Goal: Task Accomplishment & Management: Use online tool/utility

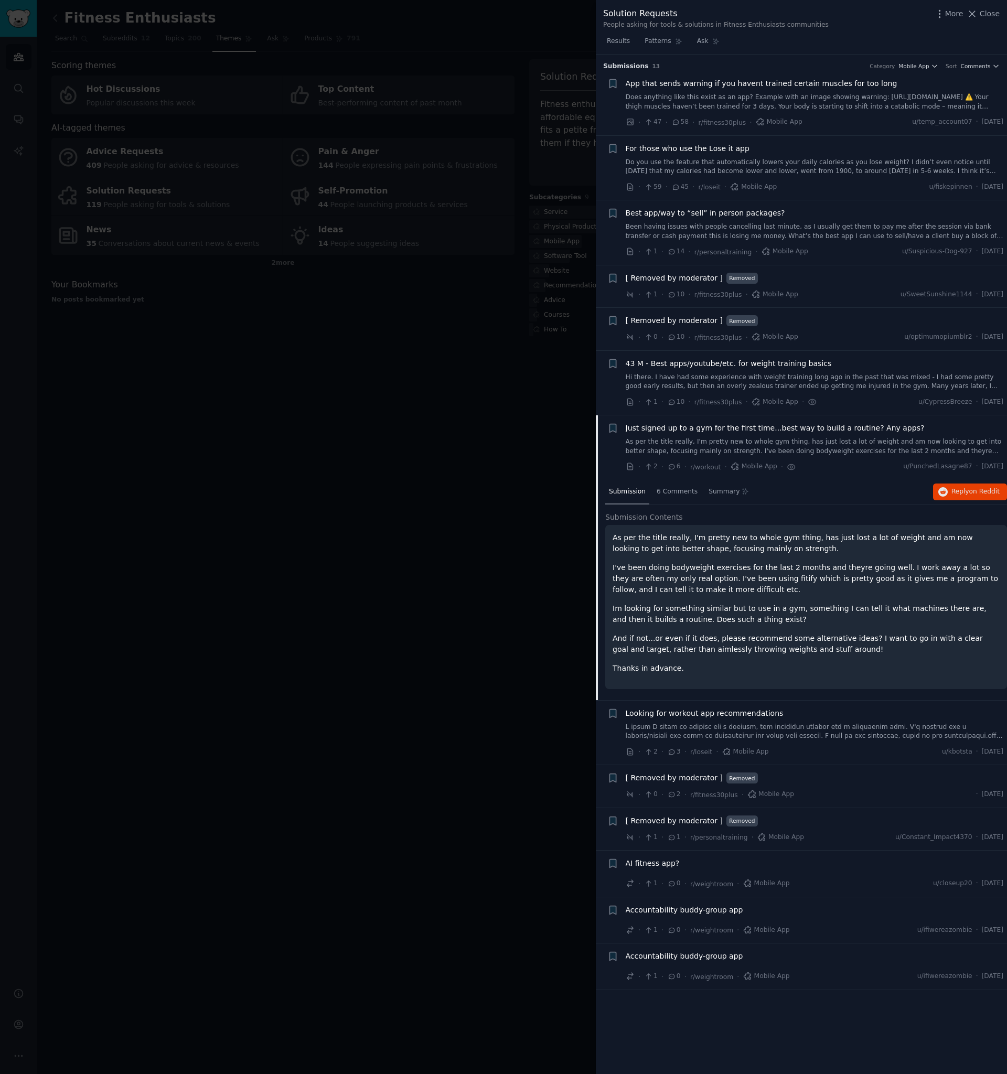
click at [477, 222] on div at bounding box center [503, 537] width 1007 height 1074
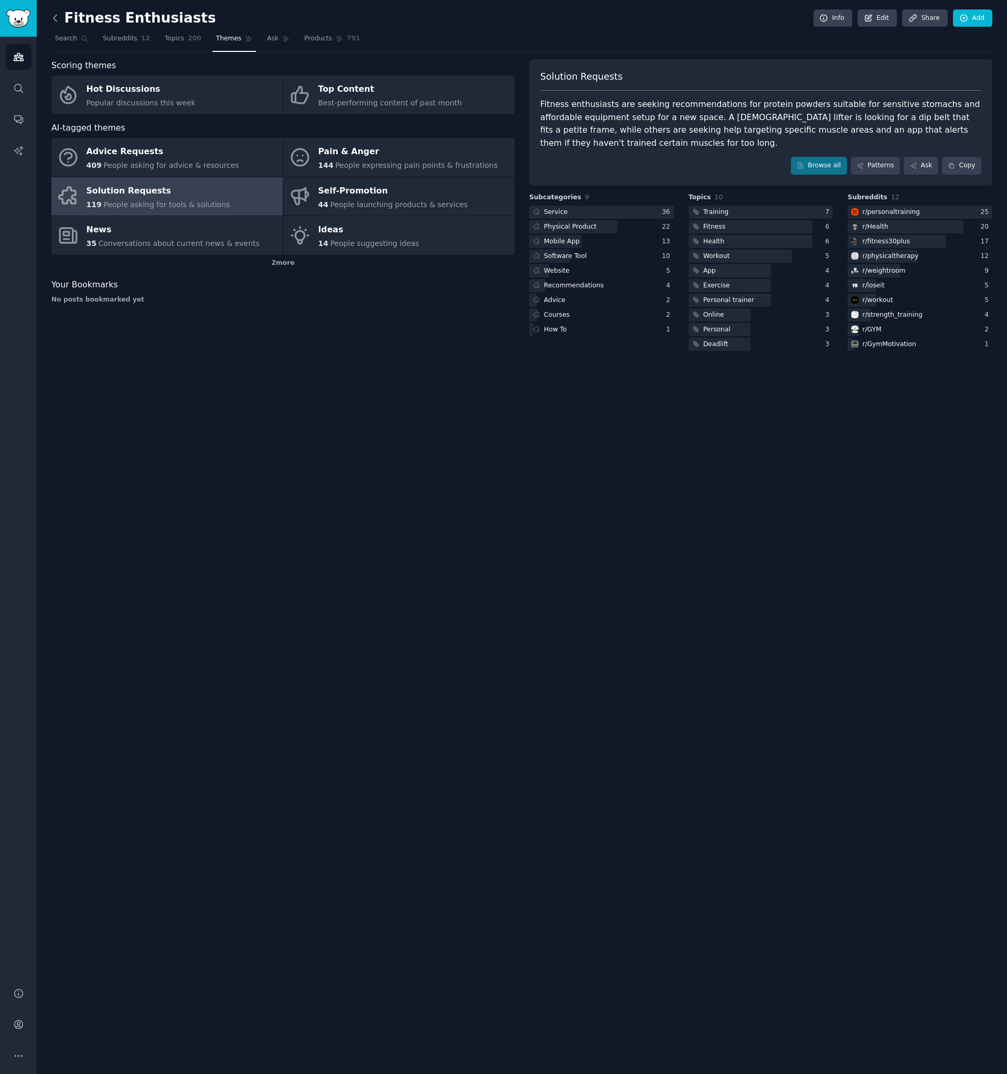
click at [54, 17] on icon at bounding box center [54, 18] width 3 height 6
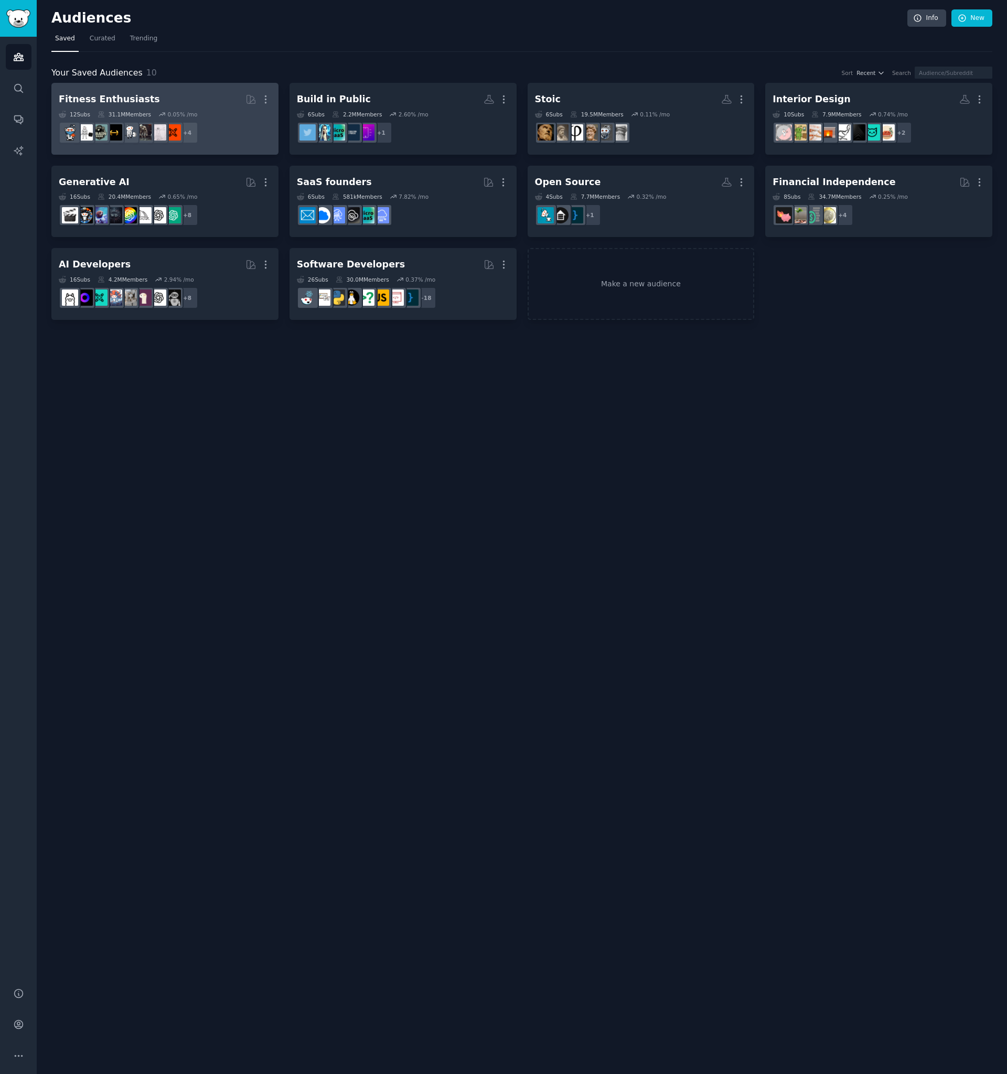
click at [213, 133] on dd "r/yoga, r/loseit, r/strength_training, r/Fitness + 4" at bounding box center [165, 132] width 212 height 29
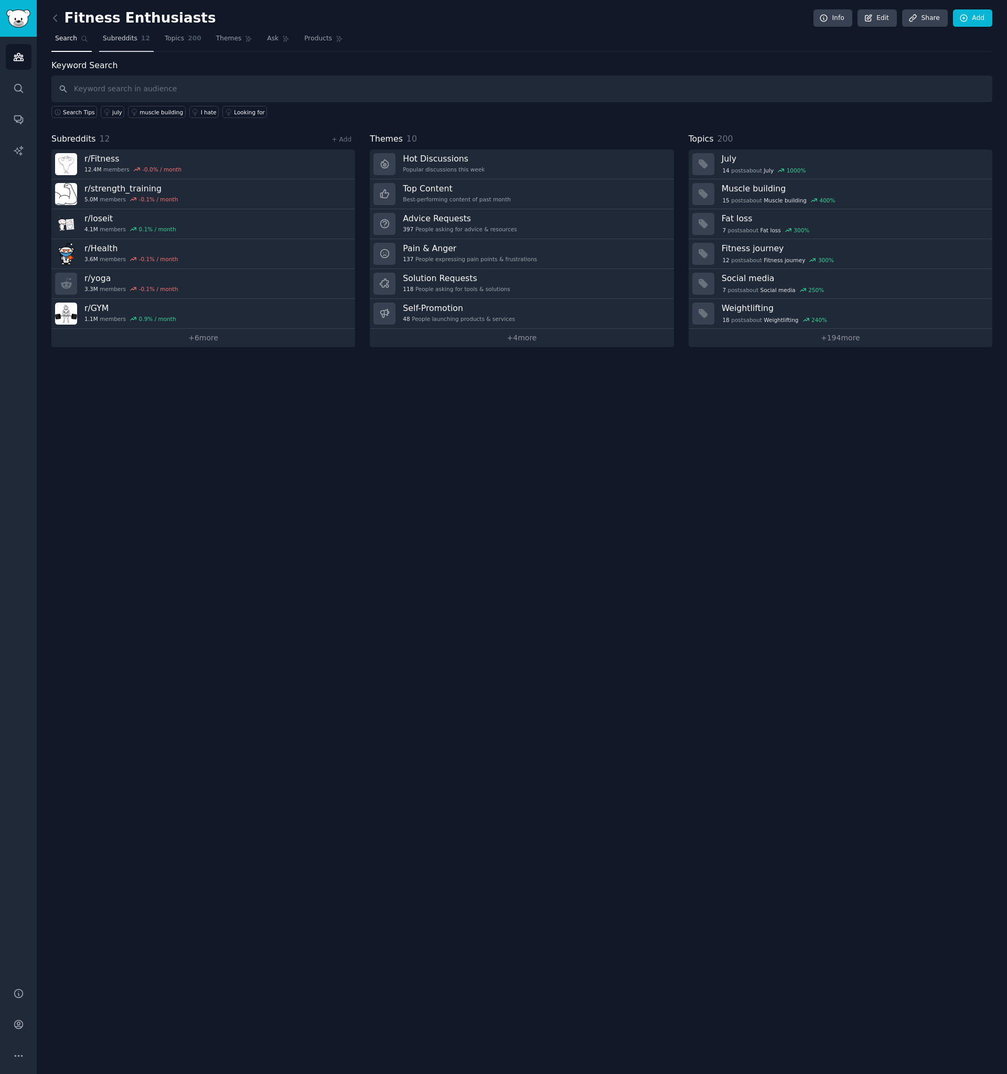
click at [121, 40] on span "Subreddits" at bounding box center [120, 38] width 35 height 9
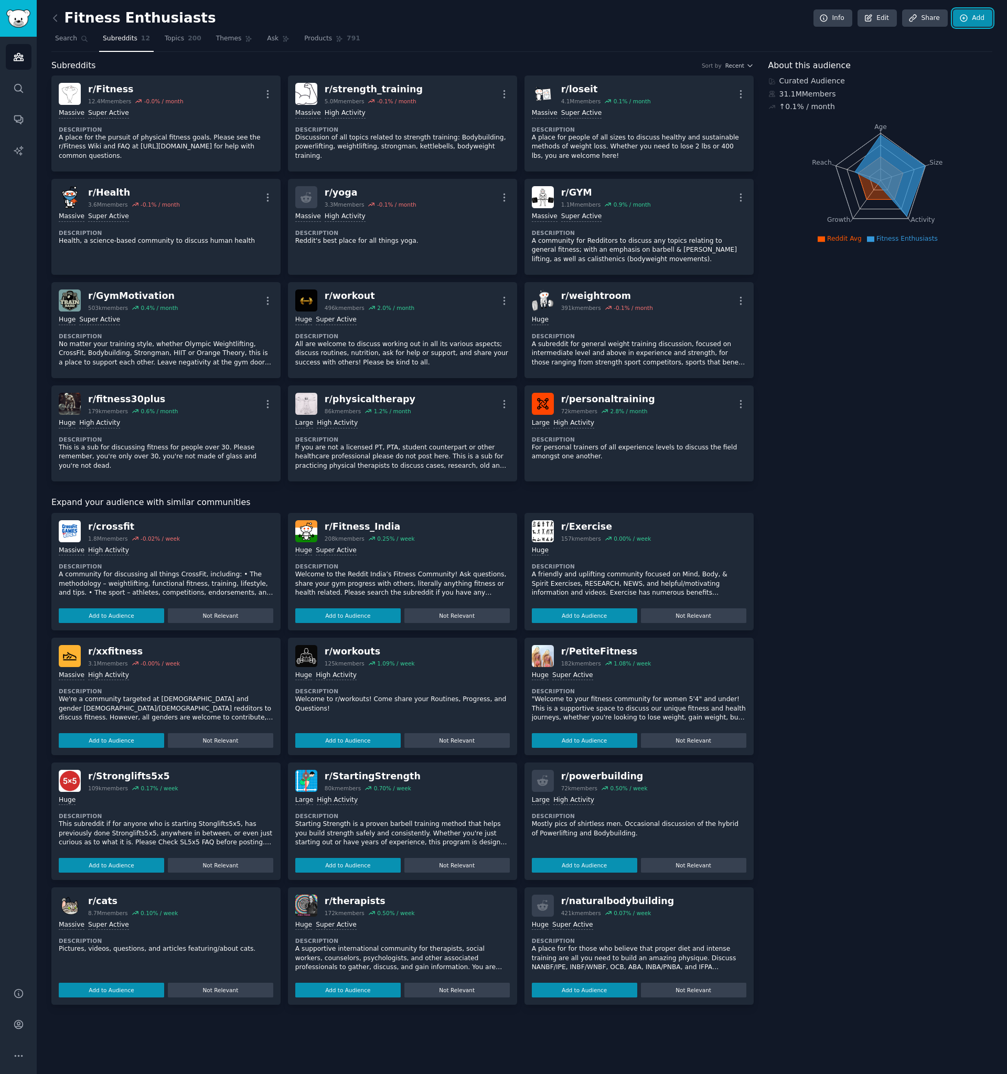
click at [967, 19] on icon at bounding box center [963, 18] width 7 height 7
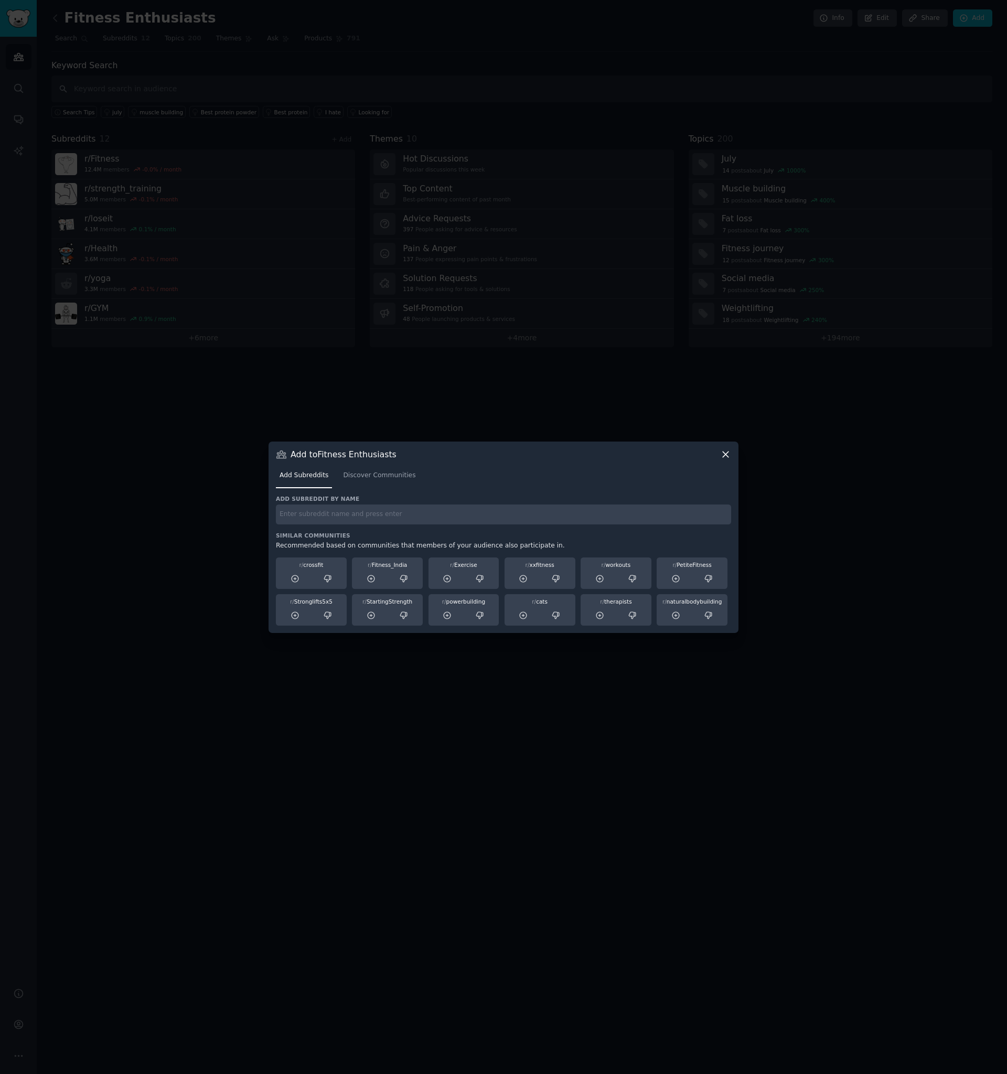
click at [521, 518] on input "text" at bounding box center [503, 514] width 455 height 20
type input "homegym"
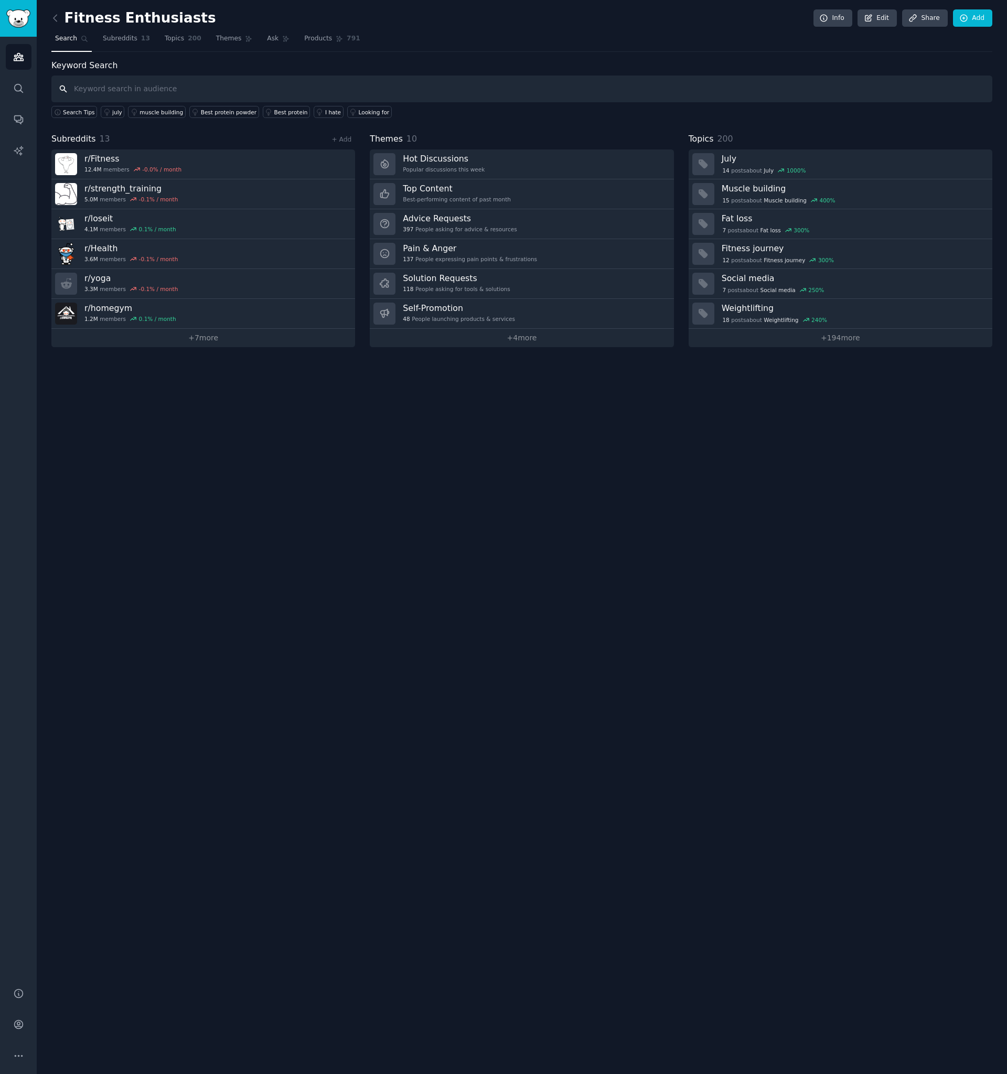
click at [159, 91] on input "text" at bounding box center [521, 88] width 940 height 27
type input "star"
click at [980, 15] on link "Add" at bounding box center [972, 18] width 39 height 18
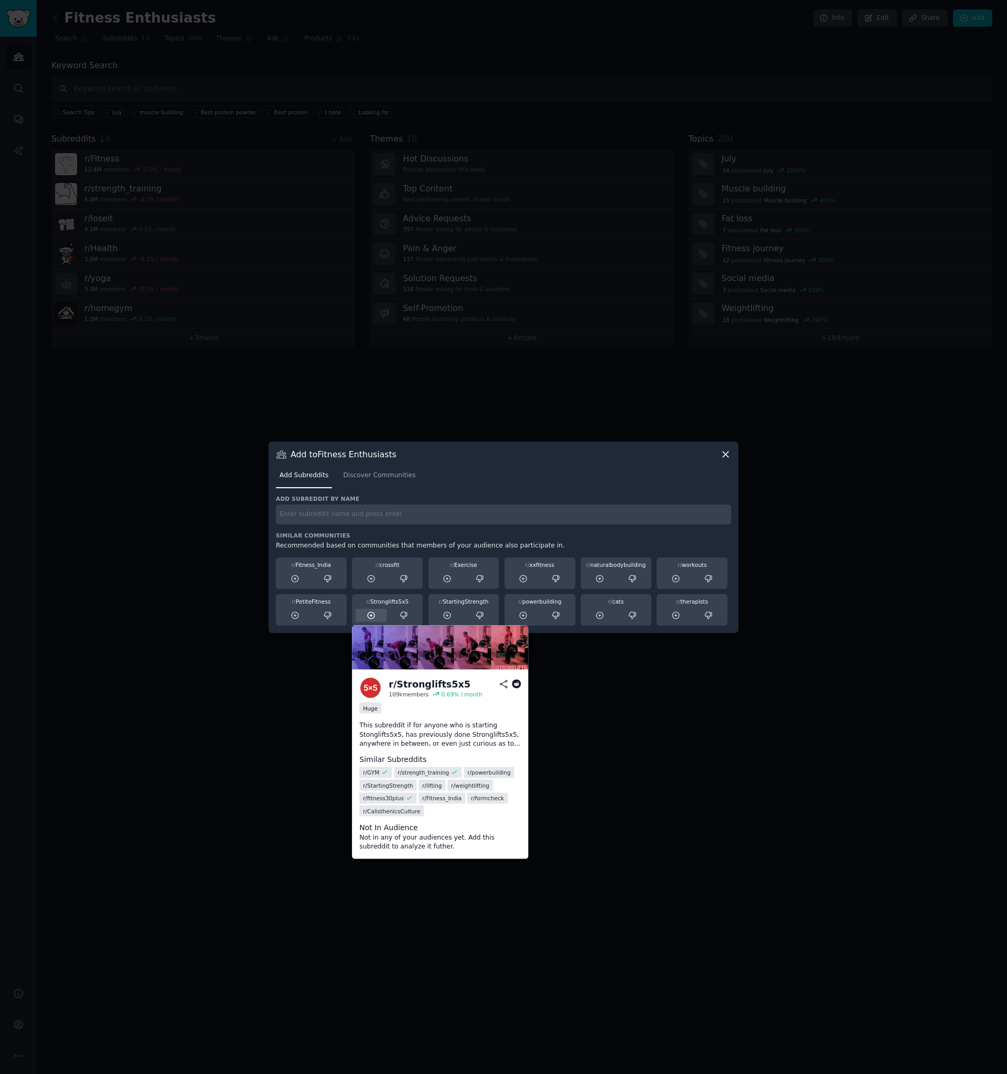
click at [373, 614] on icon at bounding box center [370, 615] width 9 height 9
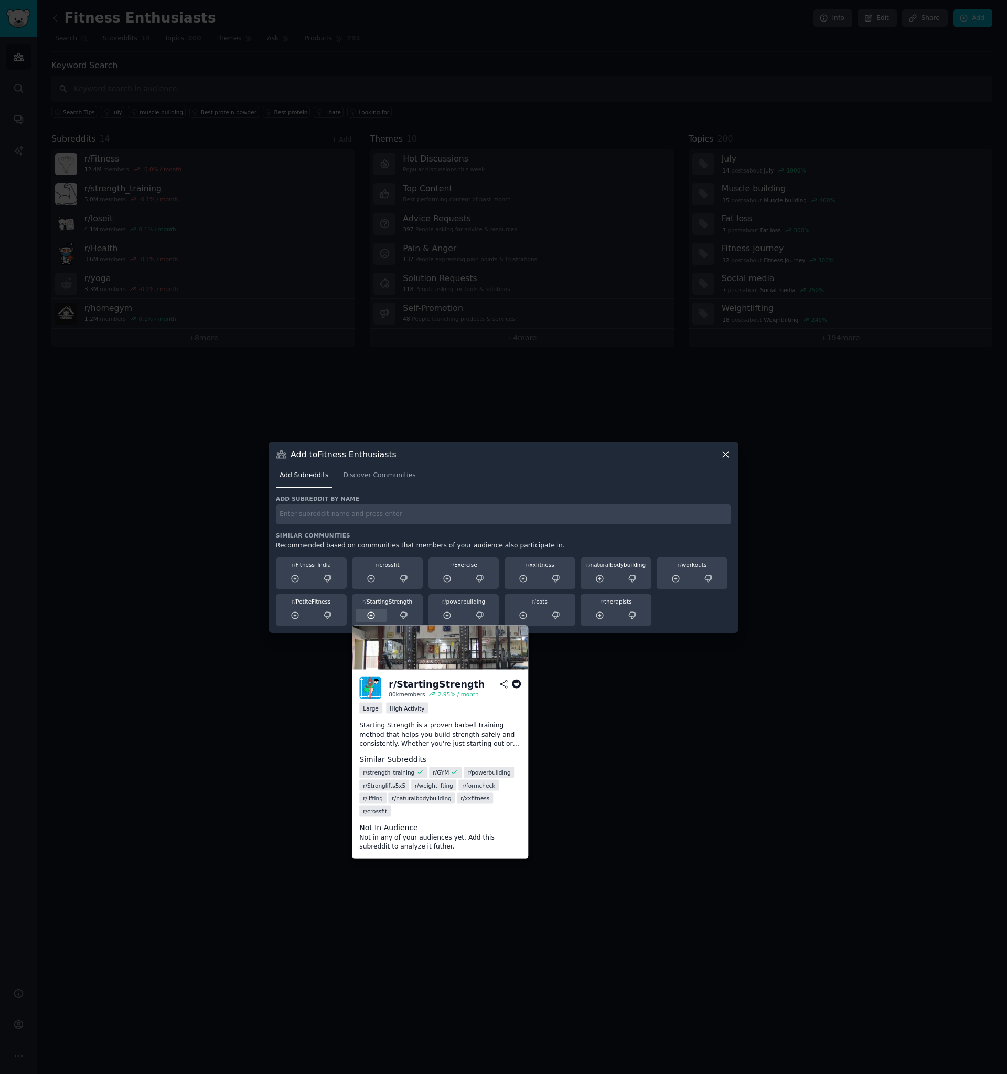
click at [376, 615] on div at bounding box center [370, 615] width 31 height 13
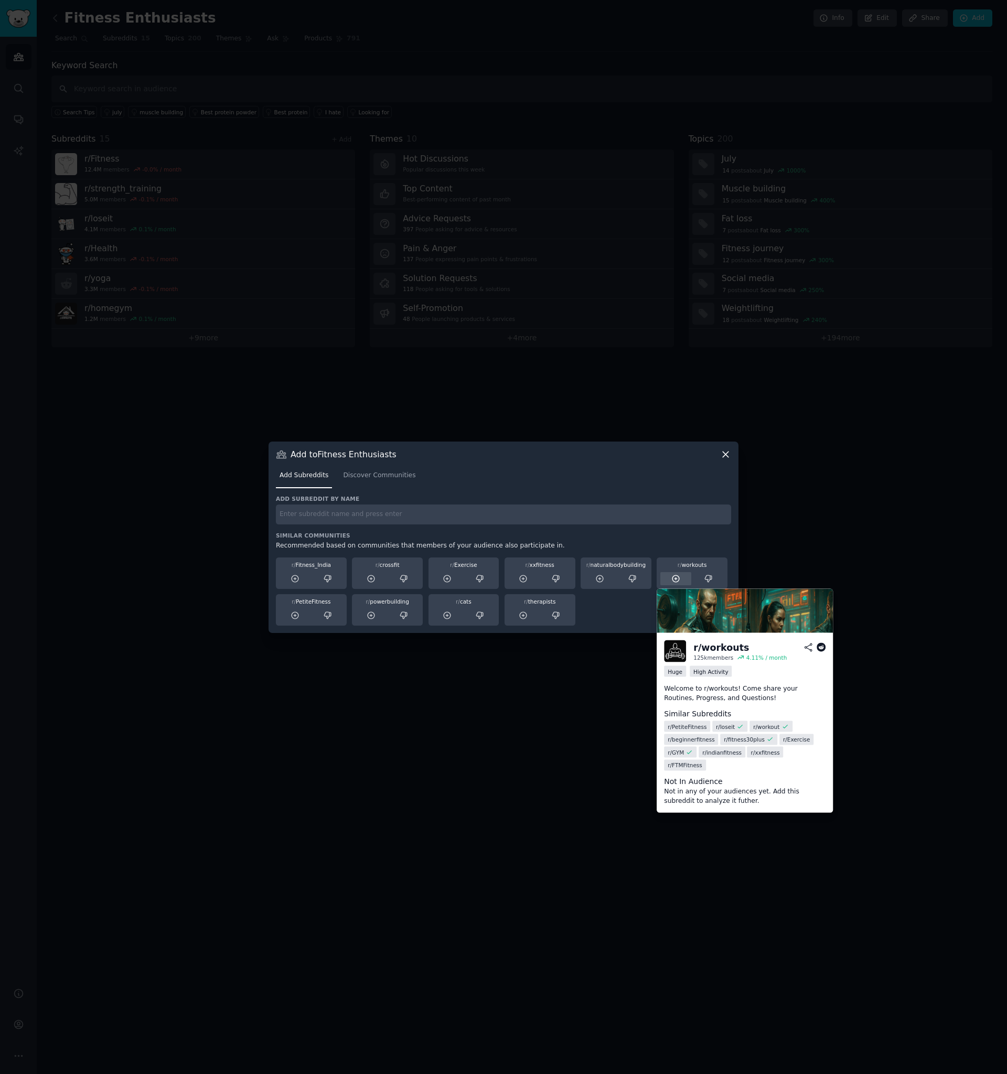
click at [672, 580] on icon at bounding box center [675, 578] width 9 height 9
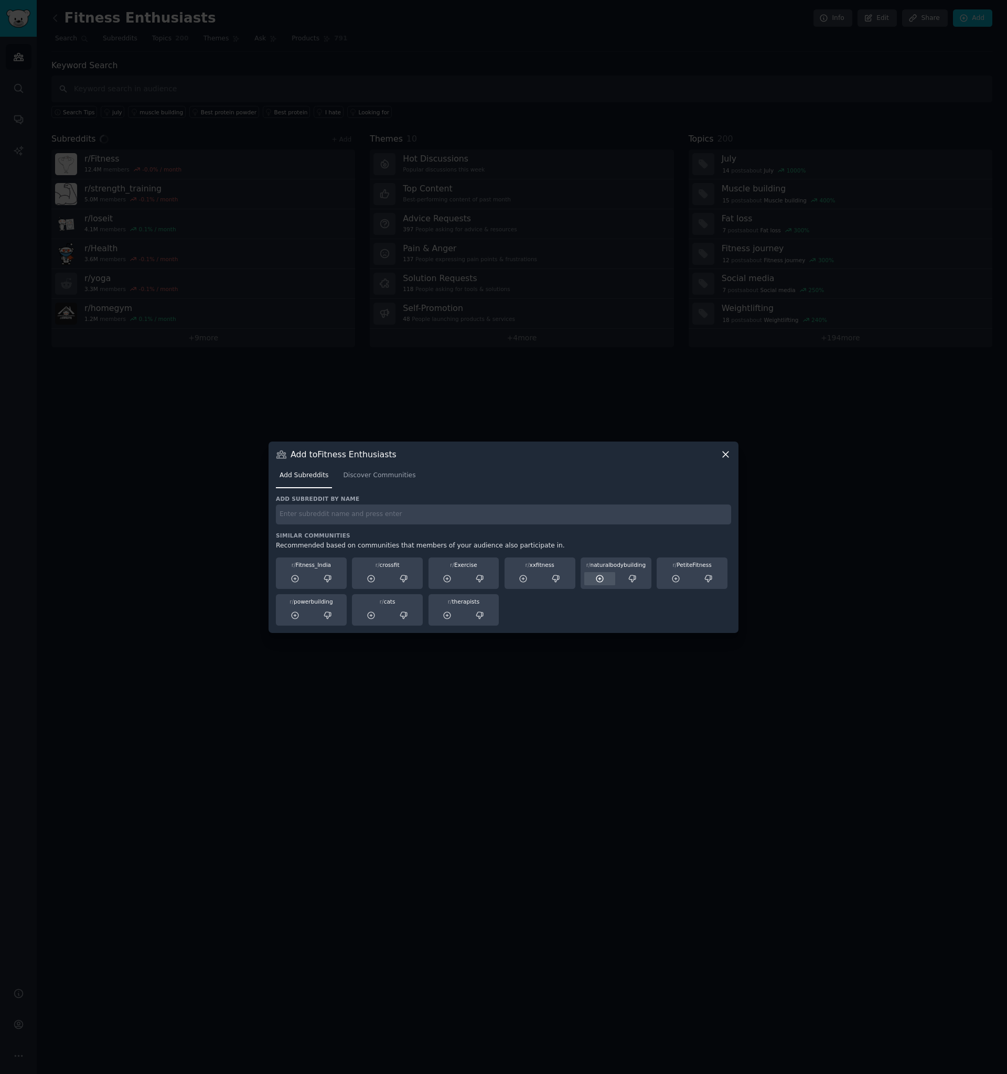
click at [597, 580] on icon at bounding box center [599, 578] width 9 height 9
click at [586, 652] on div at bounding box center [503, 537] width 1007 height 1074
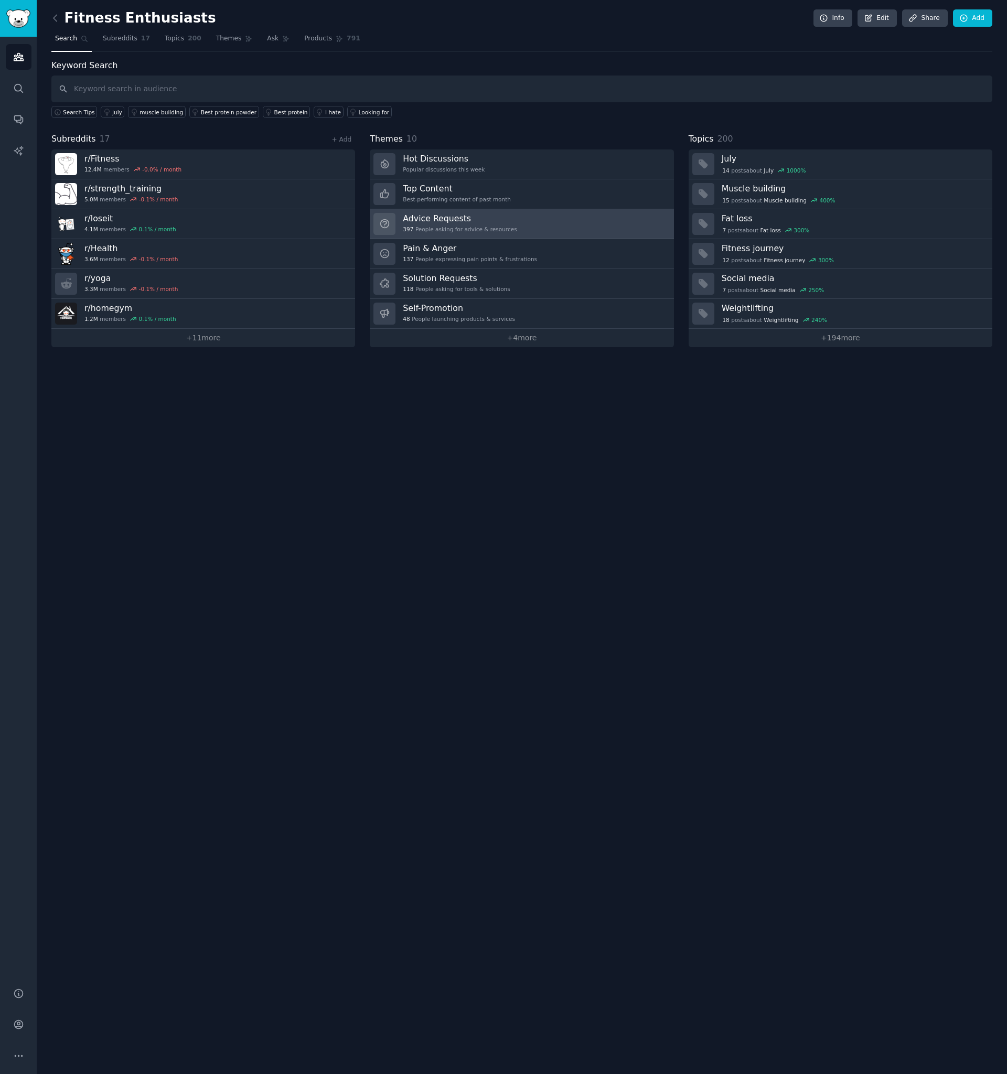
click at [535, 235] on link "Advice Requests 397 People asking for advice & resources" at bounding box center [522, 224] width 304 height 30
